Goal: Information Seeking & Learning: Learn about a topic

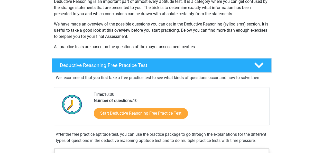
scroll to position [77, 0]
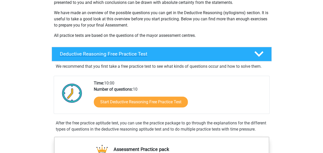
click at [132, 55] on h4 "Deductive Reasoning Free Practice Test" at bounding box center [153, 54] width 186 height 6
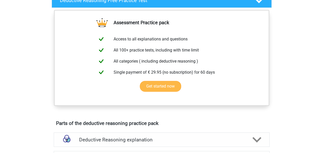
scroll to position [129, 0]
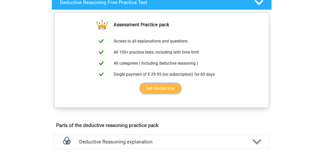
click at [158, 90] on link "Get started now" at bounding box center [160, 88] width 41 height 11
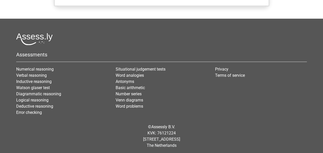
scroll to position [430, 0]
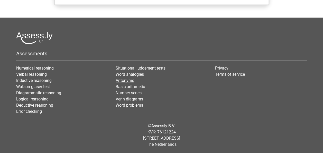
click at [119, 78] on link "Antonyms" at bounding box center [125, 80] width 19 height 5
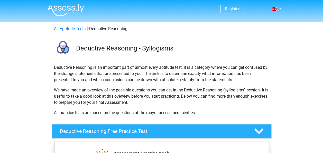
scroll to position [51, 0]
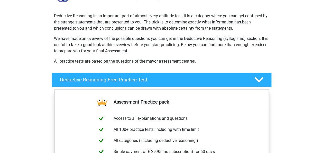
click at [259, 80] on icon at bounding box center [258, 79] width 9 height 9
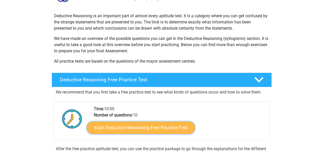
click at [123, 128] on link "Start Deductive Reasoning Free Practice Test" at bounding box center [141, 127] width 108 height 12
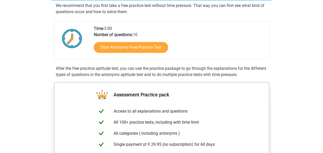
scroll to position [77, 0]
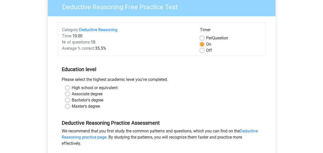
scroll to position [51, 0]
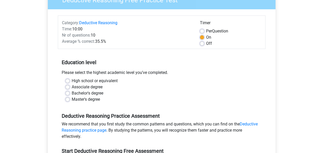
click at [72, 94] on label "Bachelor's degree" at bounding box center [88, 93] width 32 height 6
click at [68, 94] on input "Bachelor's degree" at bounding box center [68, 92] width 4 height 5
radio input "true"
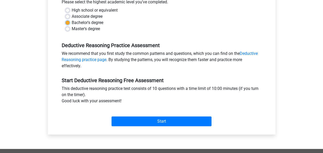
scroll to position [129, 0]
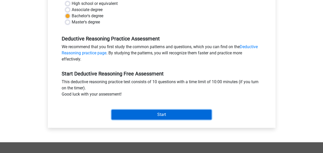
click at [118, 114] on input "Start" at bounding box center [162, 115] width 100 height 10
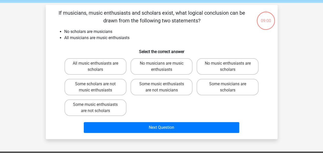
scroll to position [26, 0]
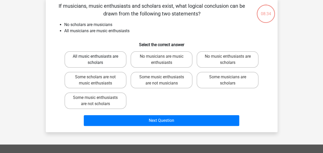
click at [87, 58] on label "All music enthusiasts are scholars" at bounding box center [96, 59] width 62 height 16
click at [95, 58] on input "All music enthusiasts are scholars" at bounding box center [96, 57] width 3 height 3
radio input "true"
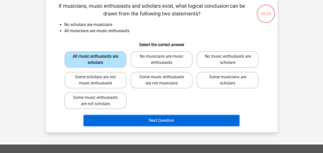
click at [148, 120] on button "Next Question" at bounding box center [162, 120] width 156 height 11
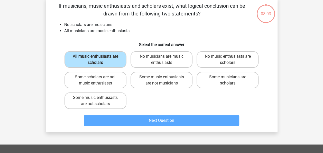
scroll to position [24, 0]
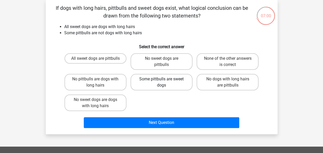
click at [168, 81] on label "Some pittbulls are sweet dogs" at bounding box center [162, 82] width 62 height 16
click at [165, 81] on input "Some pittbulls are sweet dogs" at bounding box center [162, 80] width 3 height 3
radio input "true"
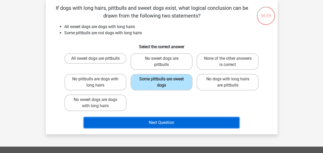
click at [162, 120] on button "Next Question" at bounding box center [162, 122] width 156 height 11
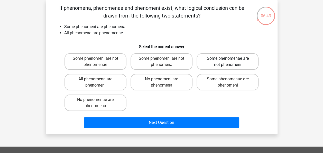
click at [234, 64] on label "Some phenomenae are not phenomeni" at bounding box center [228, 61] width 62 height 16
click at [231, 62] on input "Some phenomenae are not phenomeni" at bounding box center [229, 59] width 3 height 3
radio input "true"
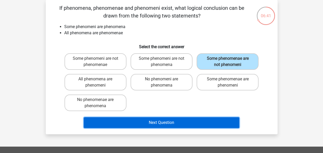
click at [171, 121] on button "Next Question" at bounding box center [162, 122] width 156 height 11
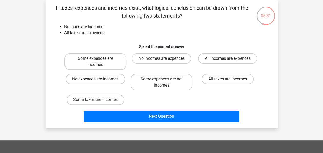
click at [106, 80] on label "No expences are incomes" at bounding box center [96, 79] width 60 height 10
click at [99, 80] on input "No expences are incomes" at bounding box center [96, 80] width 3 height 3
radio input "true"
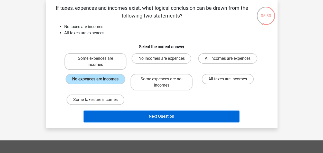
click at [135, 117] on button "Next Question" at bounding box center [162, 116] width 156 height 11
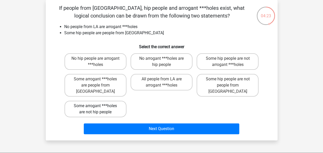
click at [106, 101] on label "Some arrogant ***holes are not hip people" at bounding box center [96, 109] width 62 height 16
click at [99, 106] on input "Some arrogant ***holes are not hip people" at bounding box center [96, 107] width 3 height 3
radio input "true"
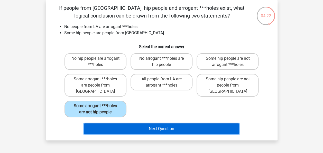
click at [128, 125] on button "Next Question" at bounding box center [162, 128] width 156 height 11
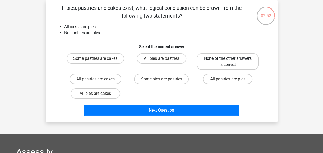
drag, startPoint x: 237, startPoint y: 59, endPoint x: 240, endPoint y: 60, distance: 3.2
click at [239, 59] on label "None of the other answers is correct" at bounding box center [228, 61] width 62 height 16
click at [231, 59] on input "None of the other answers is correct" at bounding box center [229, 59] width 3 height 3
radio input "true"
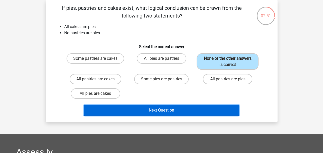
click at [194, 110] on button "Next Question" at bounding box center [162, 110] width 156 height 11
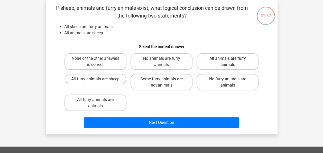
click at [236, 63] on label "All animals are furry animals" at bounding box center [228, 61] width 62 height 16
click at [231, 62] on input "All animals are furry animals" at bounding box center [229, 59] width 3 height 3
radio input "true"
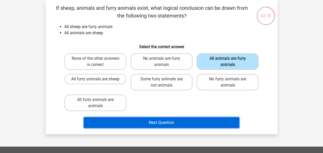
click at [191, 125] on button "Next Question" at bounding box center [162, 122] width 156 height 11
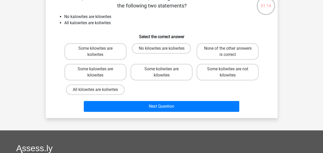
scroll to position [26, 0]
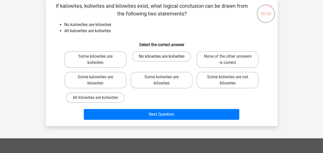
click at [152, 54] on label "No kilowites are koliwites" at bounding box center [161, 56] width 59 height 10
click at [161, 56] on input "No kilowites are koliwites" at bounding box center [162, 57] width 3 height 3
radio input "true"
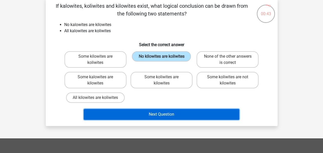
click at [154, 114] on button "Next Question" at bounding box center [162, 114] width 156 height 11
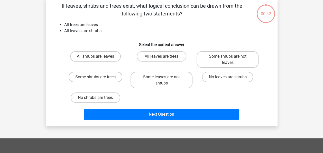
scroll to position [24, 0]
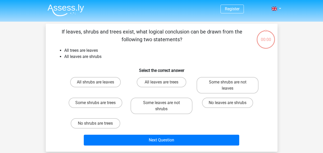
scroll to position [24, 0]
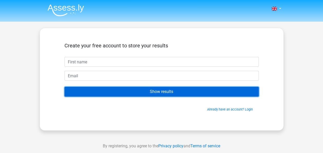
click at [159, 94] on input "Show results" at bounding box center [162, 92] width 194 height 10
